Goal: Communication & Community: Connect with others

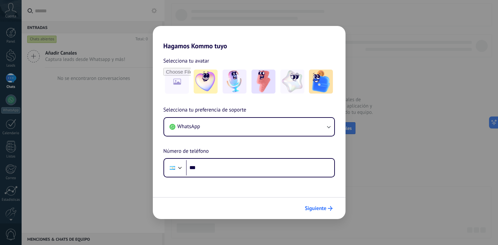
click at [317, 204] on button "Siguiente" at bounding box center [319, 208] width 34 height 11
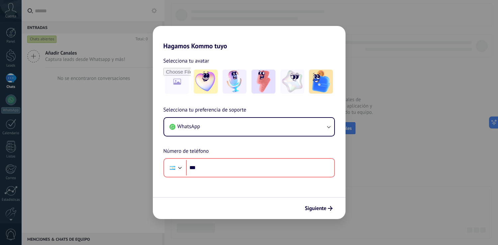
click at [386, 80] on div "Hagamos Kommo tuyo Selecciona tu avatar Selecciona tu preferencia de soporte Wh…" at bounding box center [249, 122] width 498 height 245
click at [14, 131] on div "Hagamos Kommo tuyo Selecciona tu avatar Selecciona tu preferencia de soporte Wh…" at bounding box center [249, 122] width 498 height 245
click at [183, 79] on input "file" at bounding box center [177, 82] width 26 height 26
click at [196, 80] on img at bounding box center [206, 81] width 24 height 24
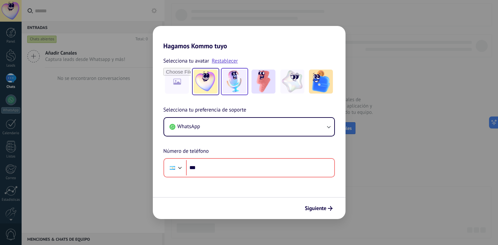
click at [229, 81] on img at bounding box center [235, 81] width 24 height 24
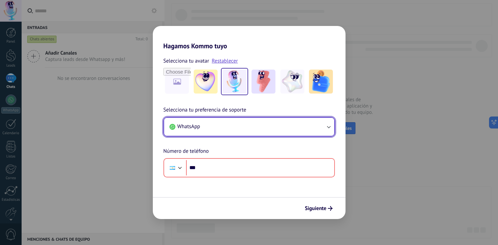
click at [230, 131] on button "WhatsApp" at bounding box center [249, 127] width 170 height 18
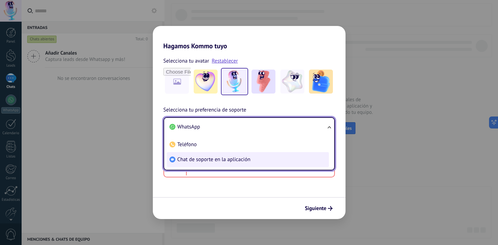
click at [233, 158] on span "Chat de soporte en la aplicación" at bounding box center [214, 159] width 73 height 7
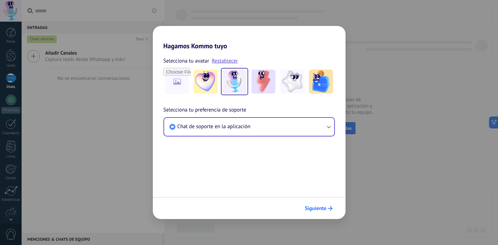
click at [307, 206] on span "Siguiente" at bounding box center [316, 208] width 22 height 5
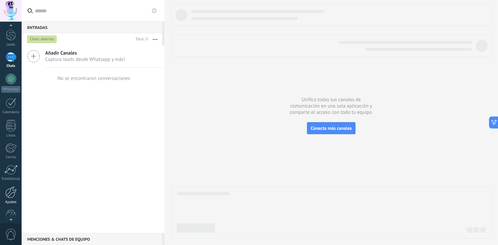
scroll to position [32, 0]
click at [12, 186] on div at bounding box center [10, 181] width 11 height 12
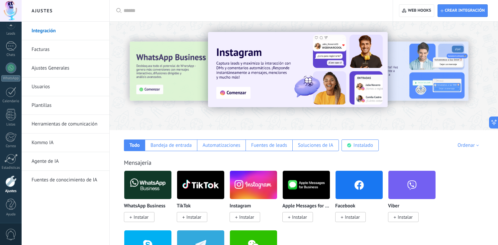
click at [71, 123] on link "Herramientas de comunicación" at bounding box center [67, 124] width 71 height 19
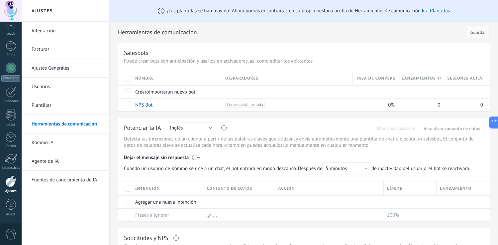
click at [50, 67] on link "Ajustes Generales" at bounding box center [67, 68] width 71 height 19
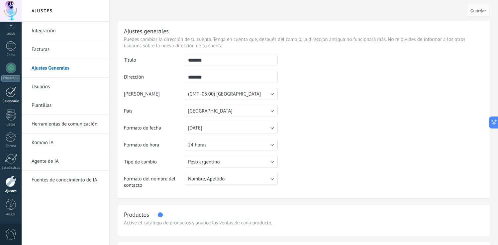
click at [8, 98] on link "Calendario" at bounding box center [11, 95] width 22 height 17
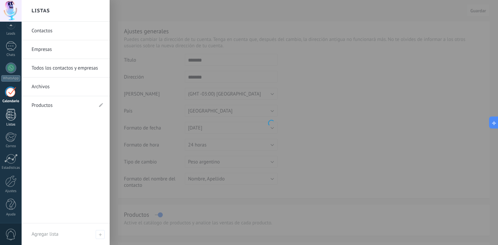
click at [12, 118] on div at bounding box center [11, 115] width 10 height 12
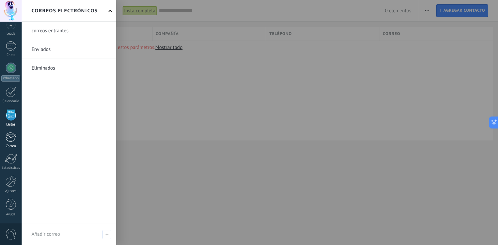
click at [14, 137] on div at bounding box center [10, 137] width 11 height 10
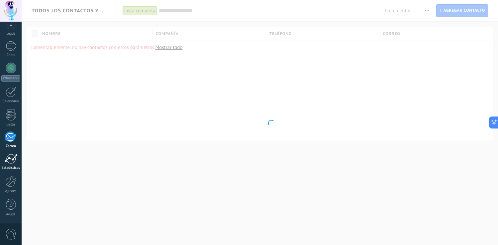
click at [12, 165] on link "Estadísticas" at bounding box center [11, 162] width 22 height 16
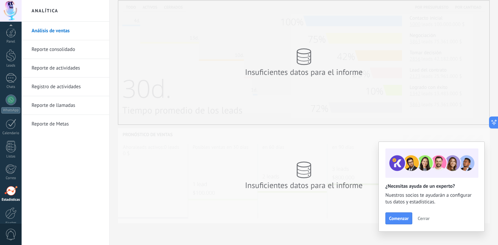
scroll to position [32, 0]
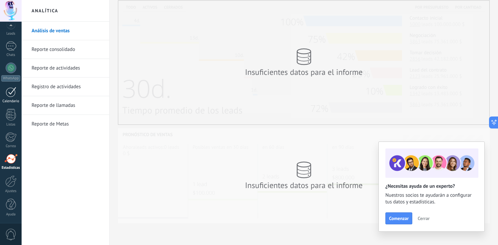
click at [13, 87] on div at bounding box center [11, 92] width 11 height 10
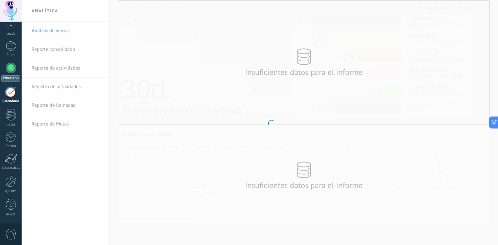
click at [13, 69] on div at bounding box center [11, 68] width 11 height 11
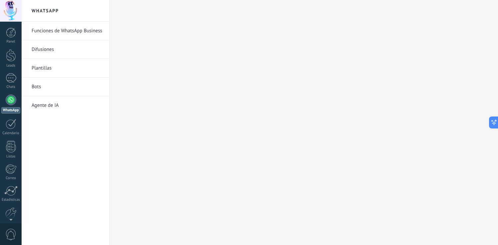
click at [79, 18] on h2 "WhatsApp" at bounding box center [65, 11] width 71 height 22
click at [82, 29] on link "Funciones de WhatsApp Business" at bounding box center [67, 31] width 71 height 19
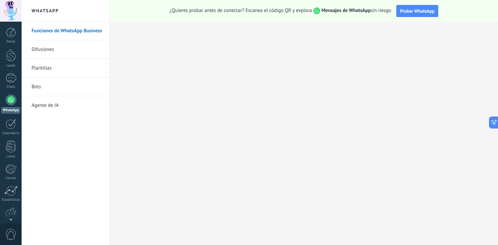
click at [50, 57] on link "Difusiones" at bounding box center [67, 49] width 71 height 19
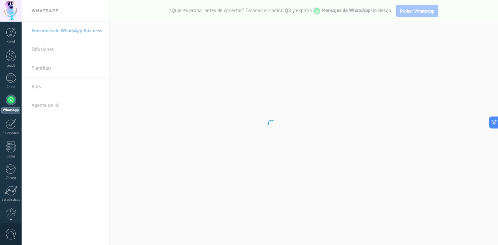
click at [46, 51] on body ".abccls-1,.abccls-2{fill-rule:evenodd}.abccls-2{fill:#fff} .abfcls-1{fill:none}…" at bounding box center [249, 122] width 498 height 245
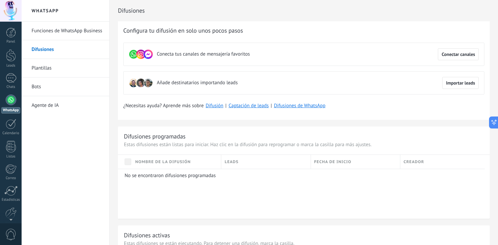
click at [481, 60] on div "Conecta tus [PERSON_NAME] de mensajería favoritos Conectar [PERSON_NAME]" at bounding box center [303, 54] width 361 height 23
click at [457, 55] on span "Conectar canales" at bounding box center [459, 54] width 34 height 5
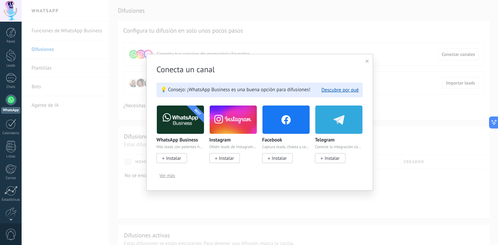
click at [182, 123] on img at bounding box center [180, 119] width 47 height 32
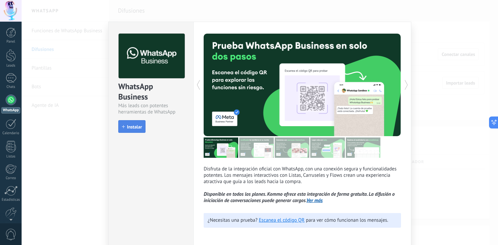
click at [137, 122] on button "Instalar" at bounding box center [131, 126] width 27 height 13
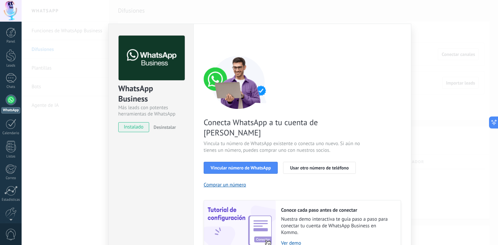
scroll to position [28, 0]
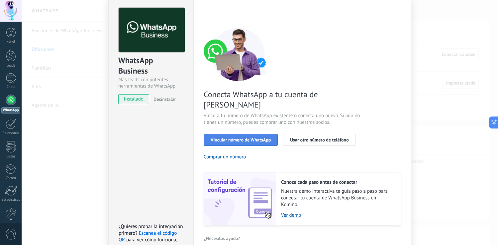
click at [255, 137] on span "Vincular número de WhatsApp" at bounding box center [241, 139] width 60 height 5
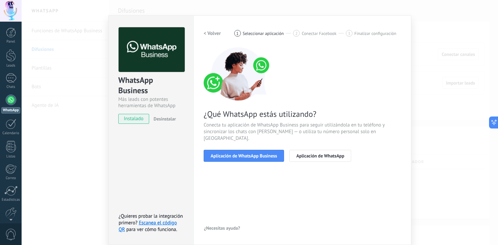
click at [287, 127] on span "Conecta tu aplicación de WhatsApp Business para seguir utilizándola en tu teléf…" at bounding box center [303, 132] width 198 height 20
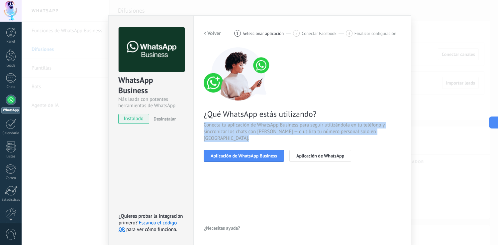
click at [274, 123] on span "Conecta tu aplicación de WhatsApp Business para seguir utilizándola en tu teléf…" at bounding box center [303, 132] width 198 height 20
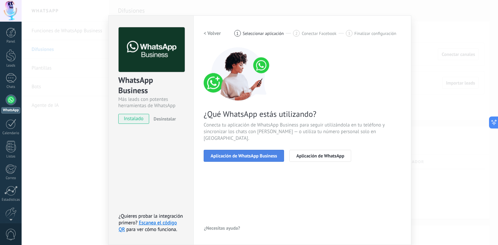
click at [264, 153] on span "Aplicación de WhatsApp Business" at bounding box center [244, 155] width 67 height 5
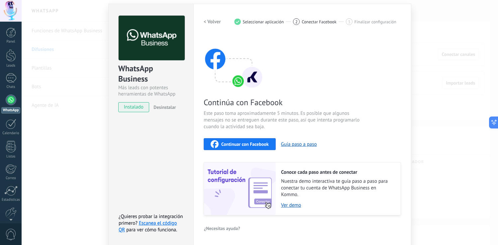
scroll to position [0, 0]
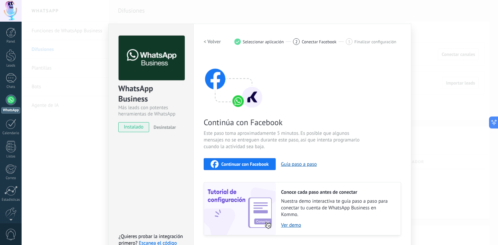
click at [256, 165] on span "Continuar con Facebook" at bounding box center [245, 164] width 48 height 5
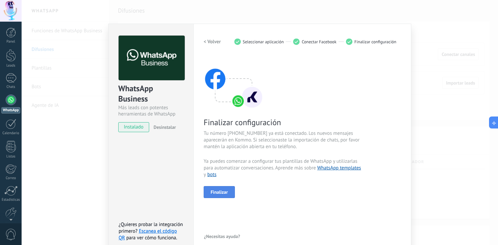
click at [218, 194] on span "Finalizar" at bounding box center [219, 192] width 17 height 5
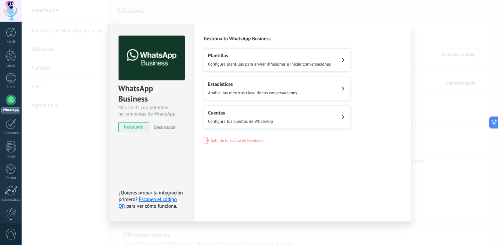
click at [429, 172] on div "WhatsApp Business Más leads con potentes herramientas de WhatsApp instalado Des…" at bounding box center [260, 122] width 477 height 245
